Goal: Book appointment/travel/reservation

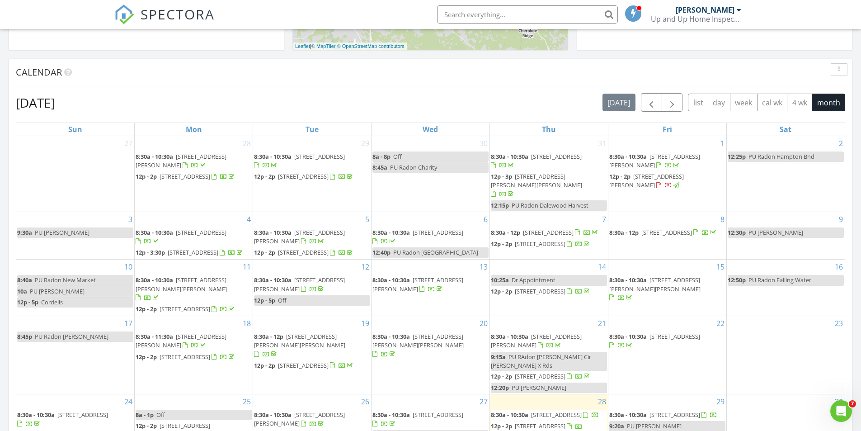
scroll to position [362, 0]
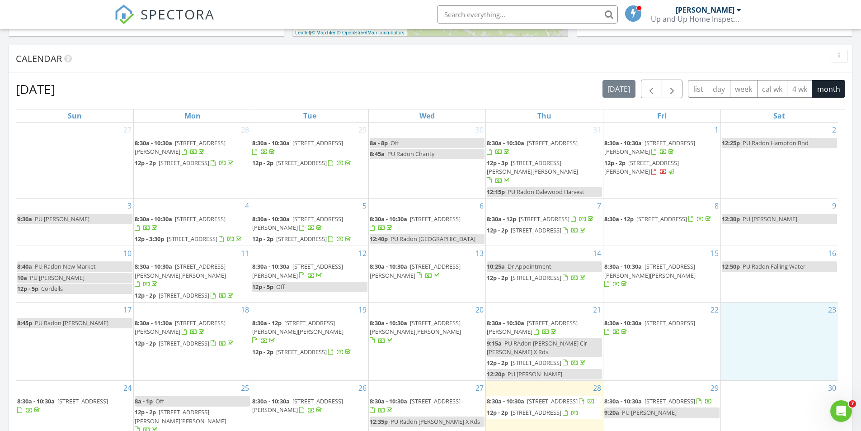
click at [735, 334] on div "23" at bounding box center [779, 341] width 117 height 78
click at [764, 310] on link "Event" at bounding box center [777, 310] width 47 height 14
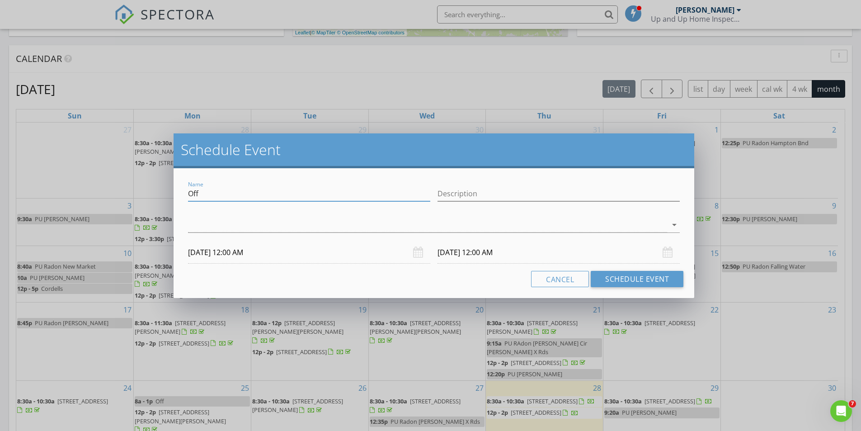
drag, startPoint x: 216, startPoint y: 192, endPoint x: 167, endPoint y: 196, distance: 49.5
click at [167, 196] on div "Schedule Event Name Off Description arrow_drop_down 08/23/2025 12:00 AM 08/24/2…" at bounding box center [430, 215] width 861 height 431
type input "PU Radon Valley Way"
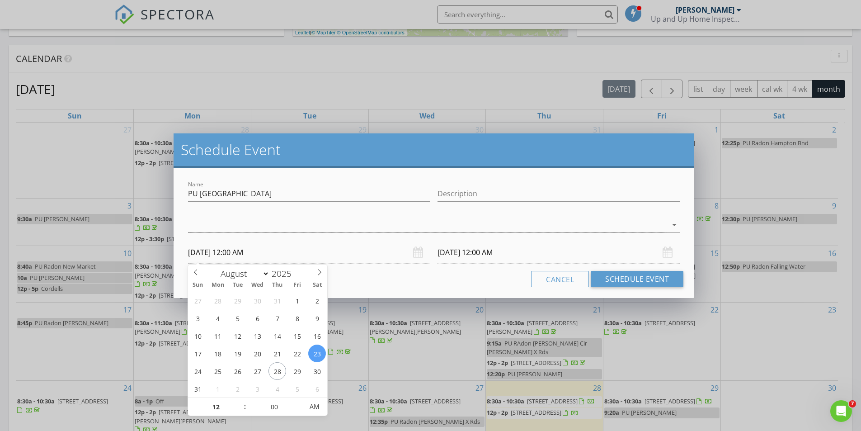
click at [221, 255] on input "08/23/2025 12:00 AM" at bounding box center [309, 252] width 242 height 22
type input "01"
type input "08/23/2025 1:00 AM"
click at [240, 403] on span at bounding box center [240, 402] width 6 height 9
type input "08/24/2025 1:00 AM"
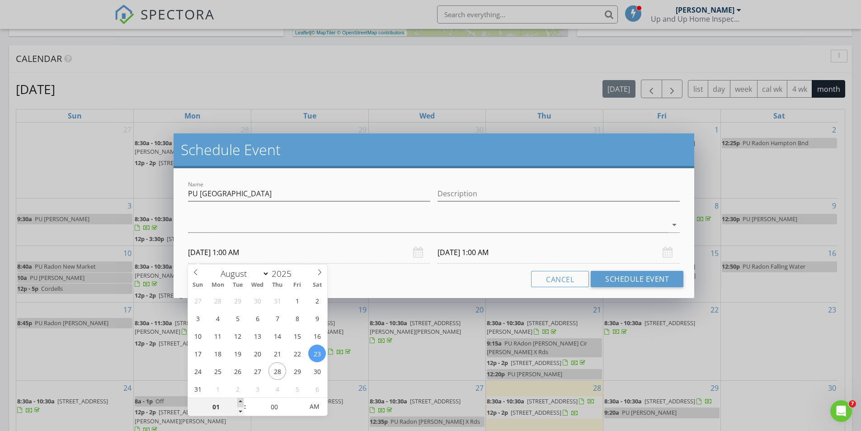
type input "02"
type input "08/23/2025 2:00 AM"
click at [240, 403] on span at bounding box center [240, 402] width 6 height 9
type input "08/24/2025 2:00 AM"
type input "03"
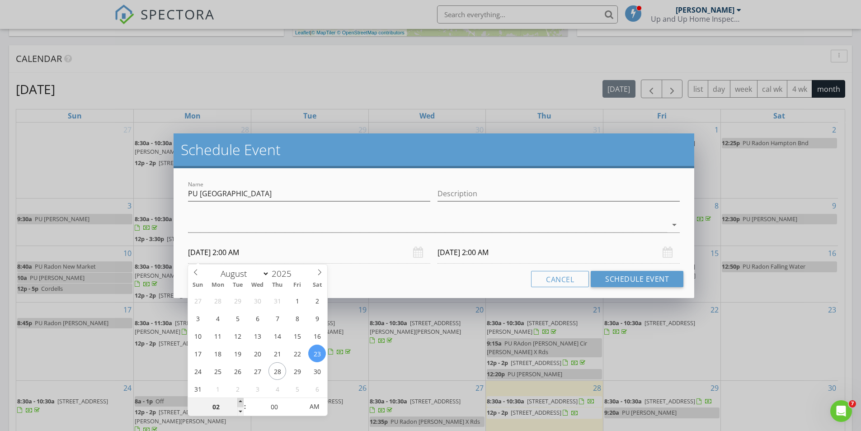
type input "08/23/2025 3:00 AM"
click at [240, 403] on span at bounding box center [240, 402] width 6 height 9
type input "04"
type input "08/23/2025 4:00 AM"
click at [239, 403] on span at bounding box center [240, 402] width 6 height 9
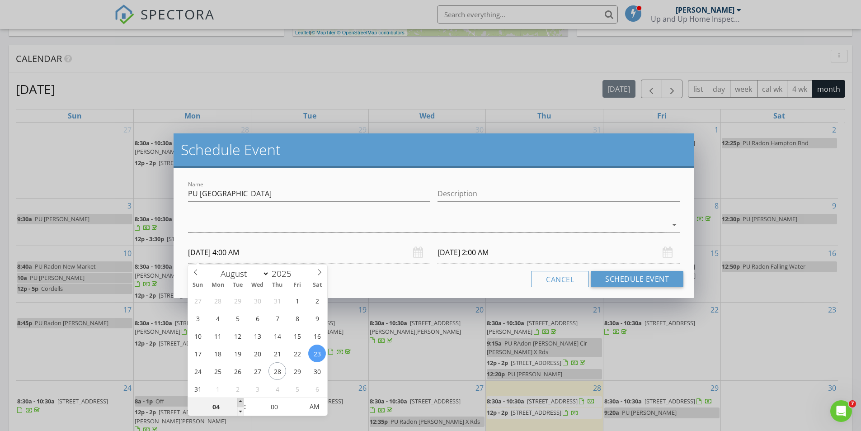
type input "05"
type input "08/23/2025 5:00 AM"
click at [239, 403] on span at bounding box center [240, 402] width 6 height 9
type input "06"
type input "08/23/2025 6:00 AM"
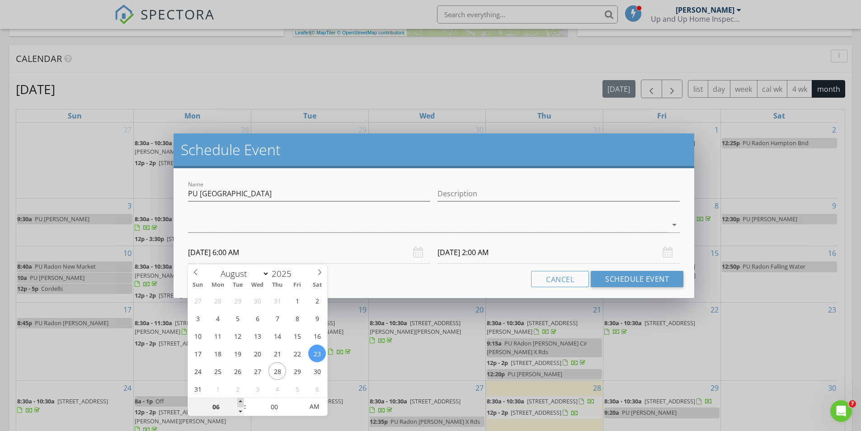
click at [239, 403] on span at bounding box center [240, 402] width 6 height 9
type input "08/24/2025 6:00 AM"
type input "07"
type input "08/23/2025 7:00 AM"
click at [239, 403] on span at bounding box center [240, 402] width 6 height 9
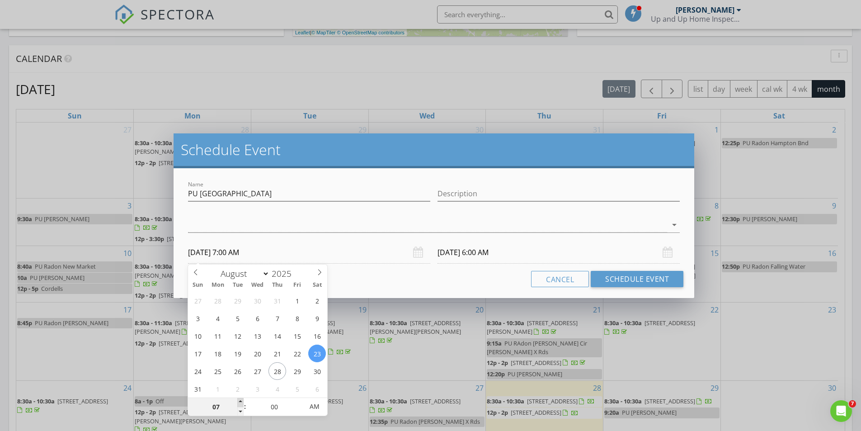
type input "08/24/2025 7:00 AM"
type input "08"
type input "08/23/2025 8:00 AM"
click at [239, 403] on span at bounding box center [240, 402] width 6 height 9
type input "08/24/2025 8:00 AM"
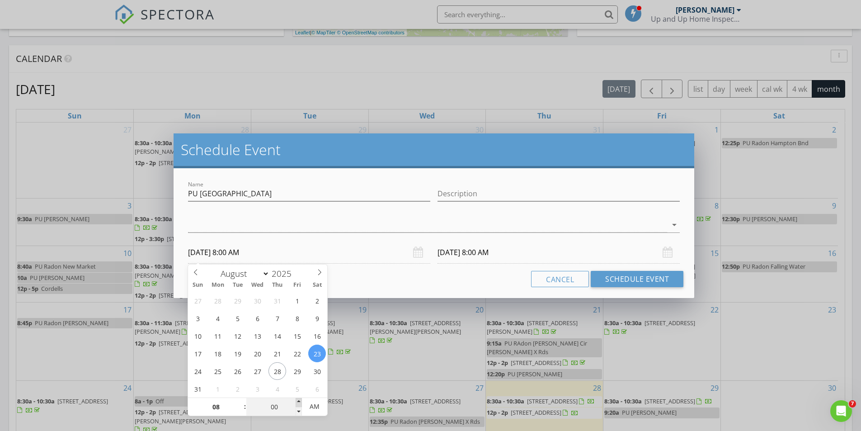
type input "05"
type input "08/23/2025 8:05 AM"
click at [300, 403] on span at bounding box center [299, 402] width 6 height 9
type input "08/24/2025 8:05 AM"
type input "10"
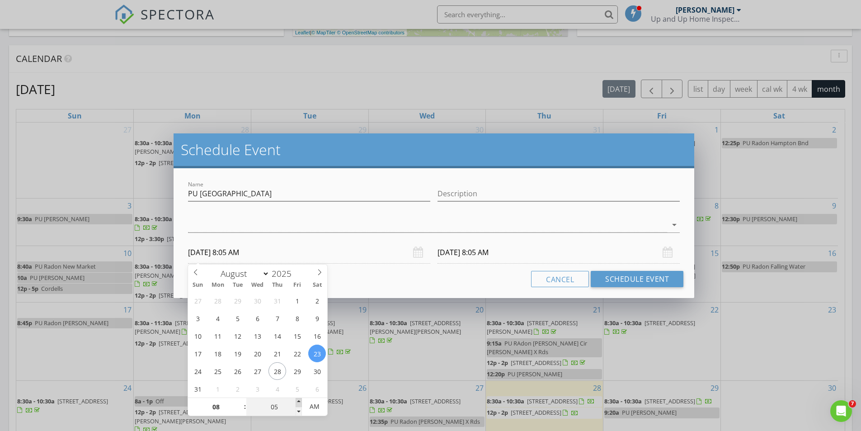
type input "08/23/2025 8:10 AM"
click at [300, 403] on span at bounding box center [299, 402] width 6 height 9
type input "08/24/2025 8:10 AM"
type input "15"
type input "08/23/2025 8:15 AM"
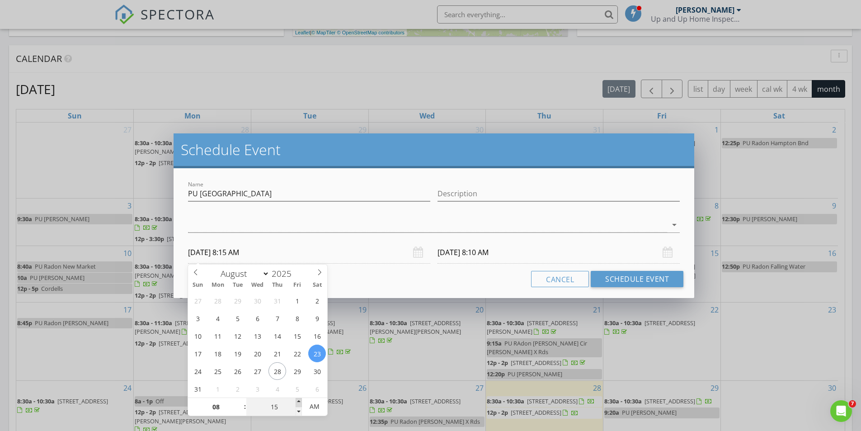
click at [300, 403] on span at bounding box center [299, 402] width 6 height 9
type input "08/24/2025 8:15 AM"
type input "20"
type input "08/23/2025 8:20 AM"
click at [300, 403] on span at bounding box center [299, 402] width 6 height 9
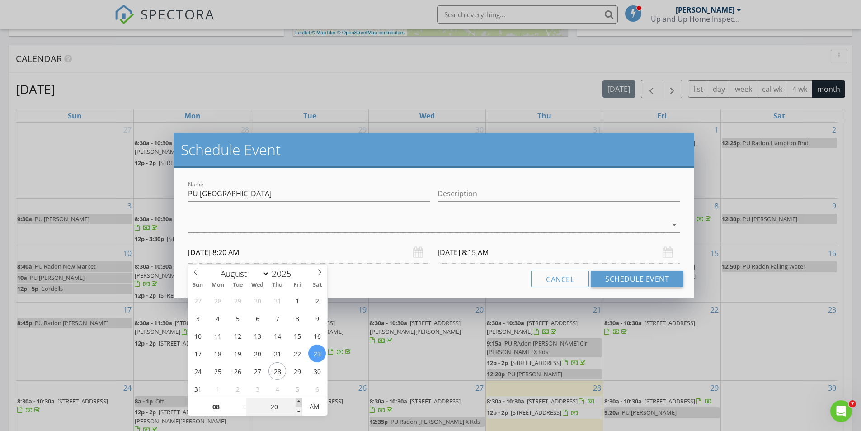
type input "25"
type input "08/23/2025 8:25 AM"
click at [300, 403] on span at bounding box center [299, 402] width 6 height 9
type input "30"
type input "08/23/2025 8:30 AM"
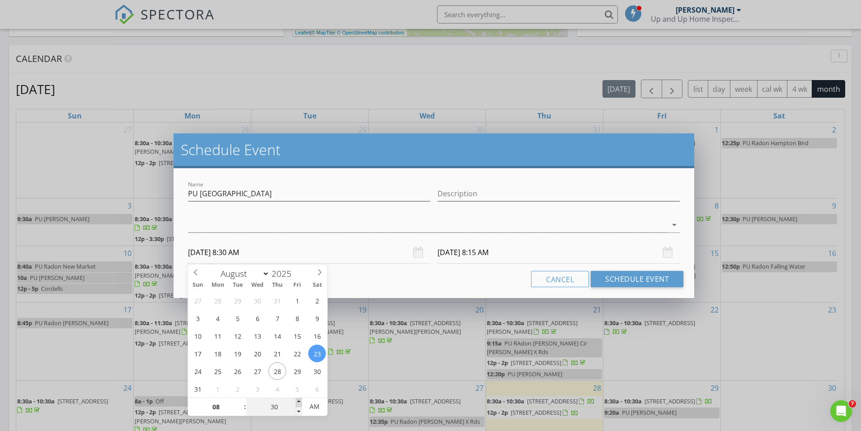
click at [300, 403] on span at bounding box center [299, 402] width 6 height 9
type input "35"
type input "08/23/2025 8:35 AM"
click at [300, 403] on span at bounding box center [299, 402] width 6 height 9
type input "40"
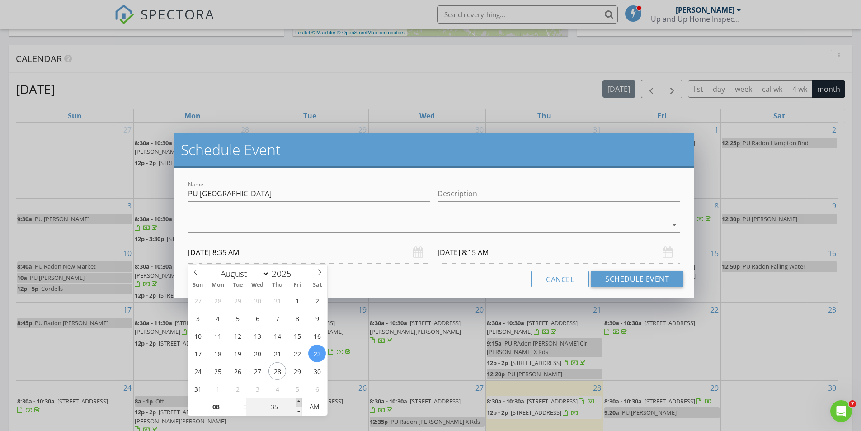
type input "08/23/2025 8:40 AM"
click at [300, 403] on span at bounding box center [299, 402] width 6 height 9
type input "45"
type input "08/23/2025 8:45 AM"
click at [300, 403] on span at bounding box center [299, 402] width 6 height 9
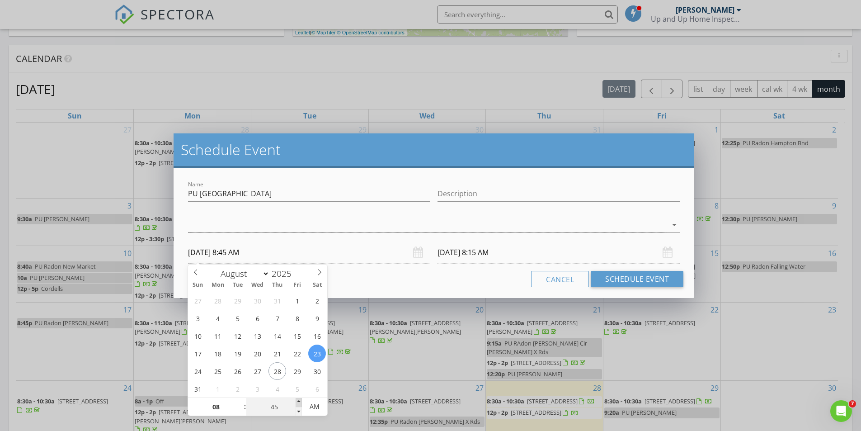
type input "50"
type input "08/23/2025 8:50 AM"
click at [300, 403] on span at bounding box center [299, 402] width 6 height 9
type input "50"
type input "08/24/2025 8:50 AM"
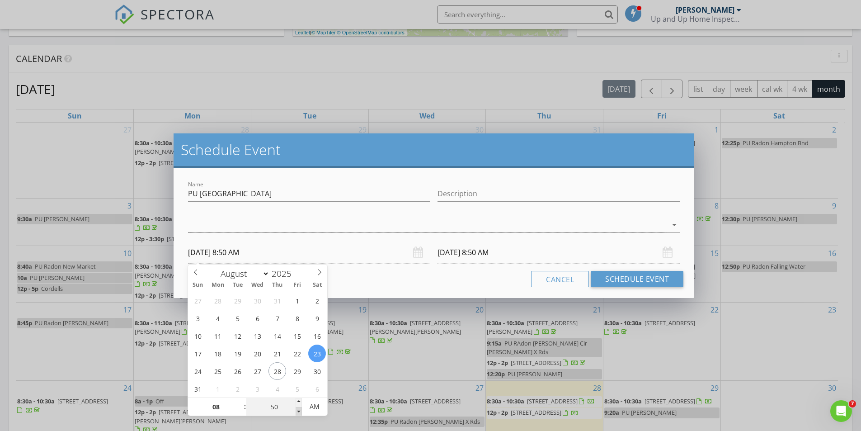
type input "45"
type input "08/23/2025 8:45 AM"
click at [300, 408] on span at bounding box center [299, 411] width 6 height 9
type input "45"
click at [371, 286] on div "Cancel Schedule Event" at bounding box center [433, 279] width 499 height 16
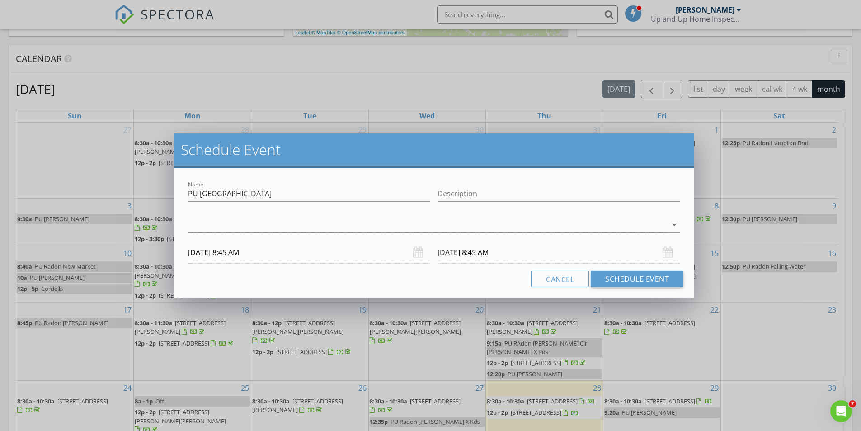
click at [458, 250] on input "08/24/2025 8:45 AM" at bounding box center [559, 252] width 242 height 22
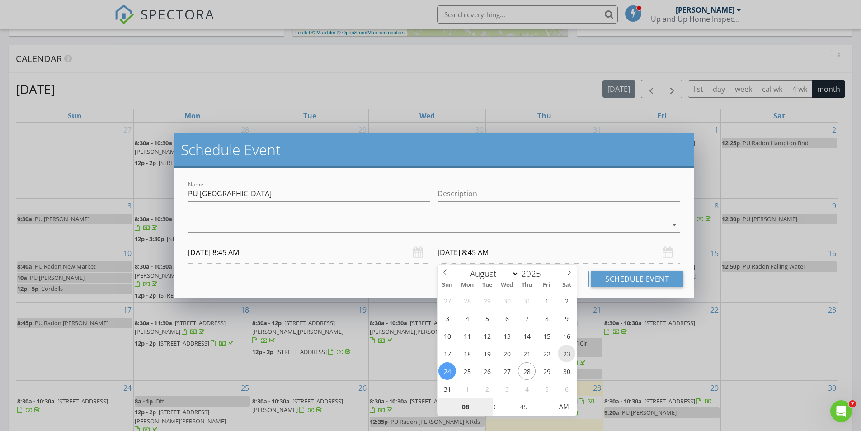
type input "08/23/2025 8:45 AM"
click at [397, 283] on div "Cancel Schedule Event" at bounding box center [433, 279] width 499 height 16
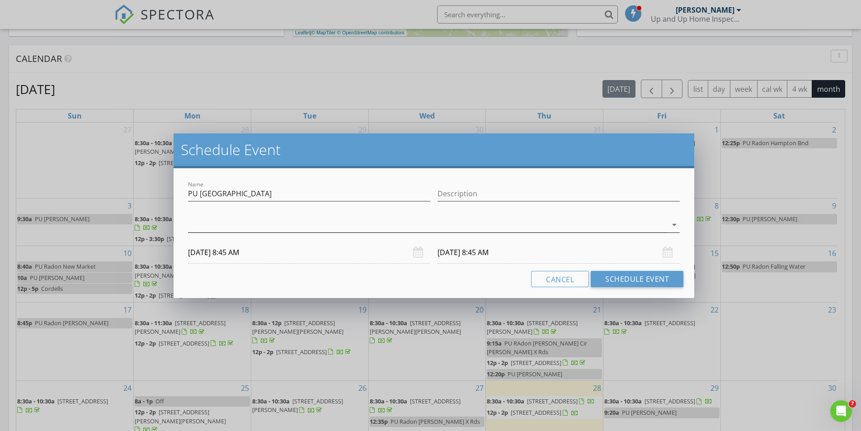
click at [299, 226] on div at bounding box center [427, 224] width 479 height 15
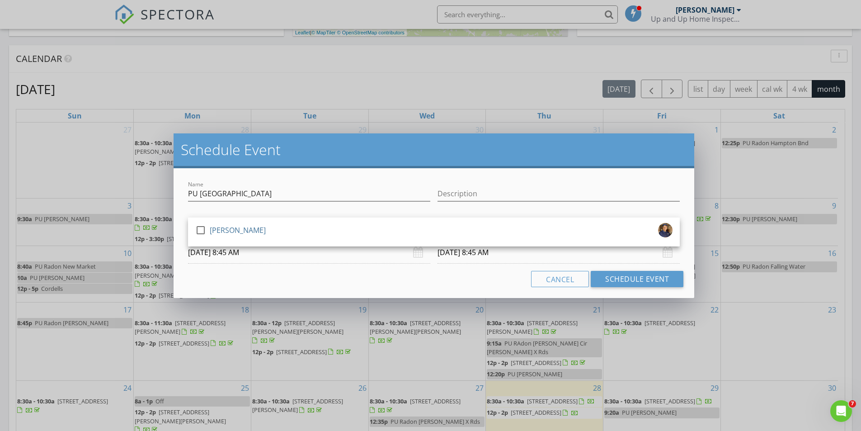
click at [299, 226] on div "check_box_outline_blank Chris Bowman" at bounding box center [433, 232] width 477 height 18
click at [609, 282] on button "Schedule Event" at bounding box center [637, 279] width 93 height 16
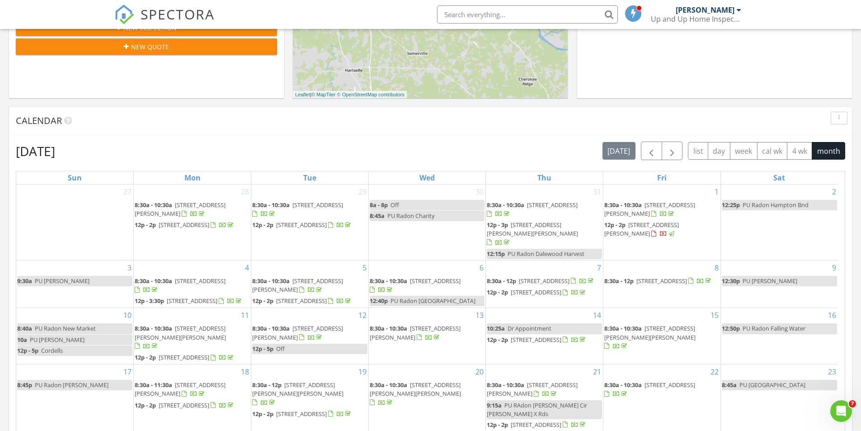
scroll to position [497, 0]
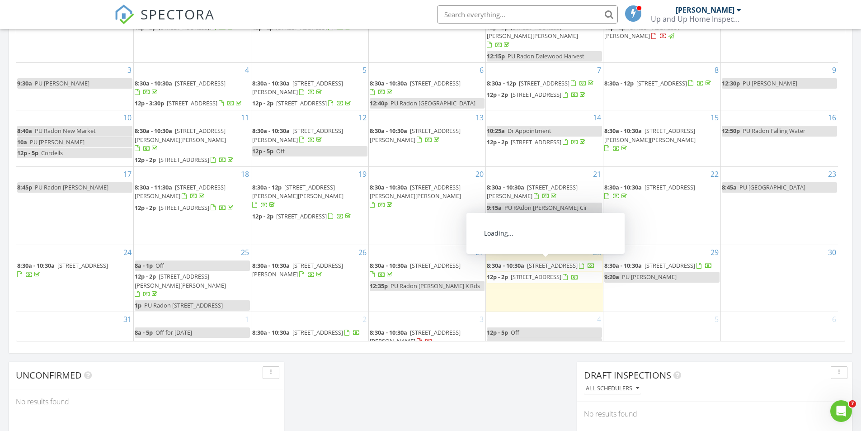
drag, startPoint x: 514, startPoint y: 274, endPoint x: 508, endPoint y: 273, distance: 5.9
click at [527, 269] on span "96 Valley Way Cir SE, Huntsville 35802" at bounding box center [552, 265] width 51 height 8
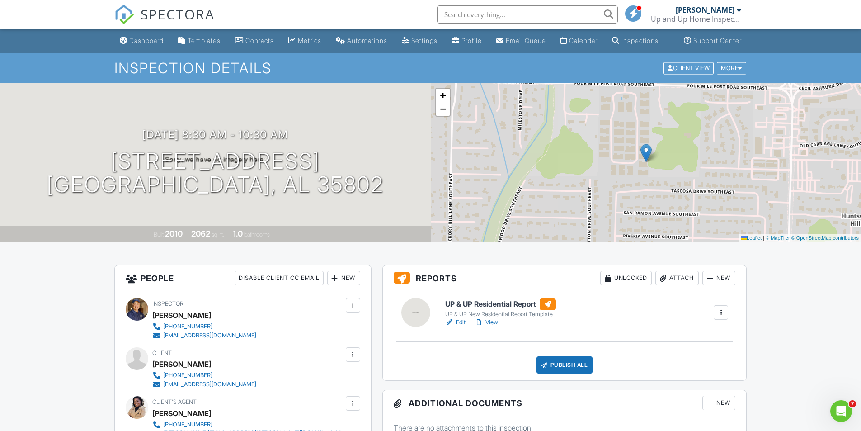
click at [460, 327] on link "Edit" at bounding box center [455, 322] width 20 height 9
